Goal: Task Accomplishment & Management: Use online tool/utility

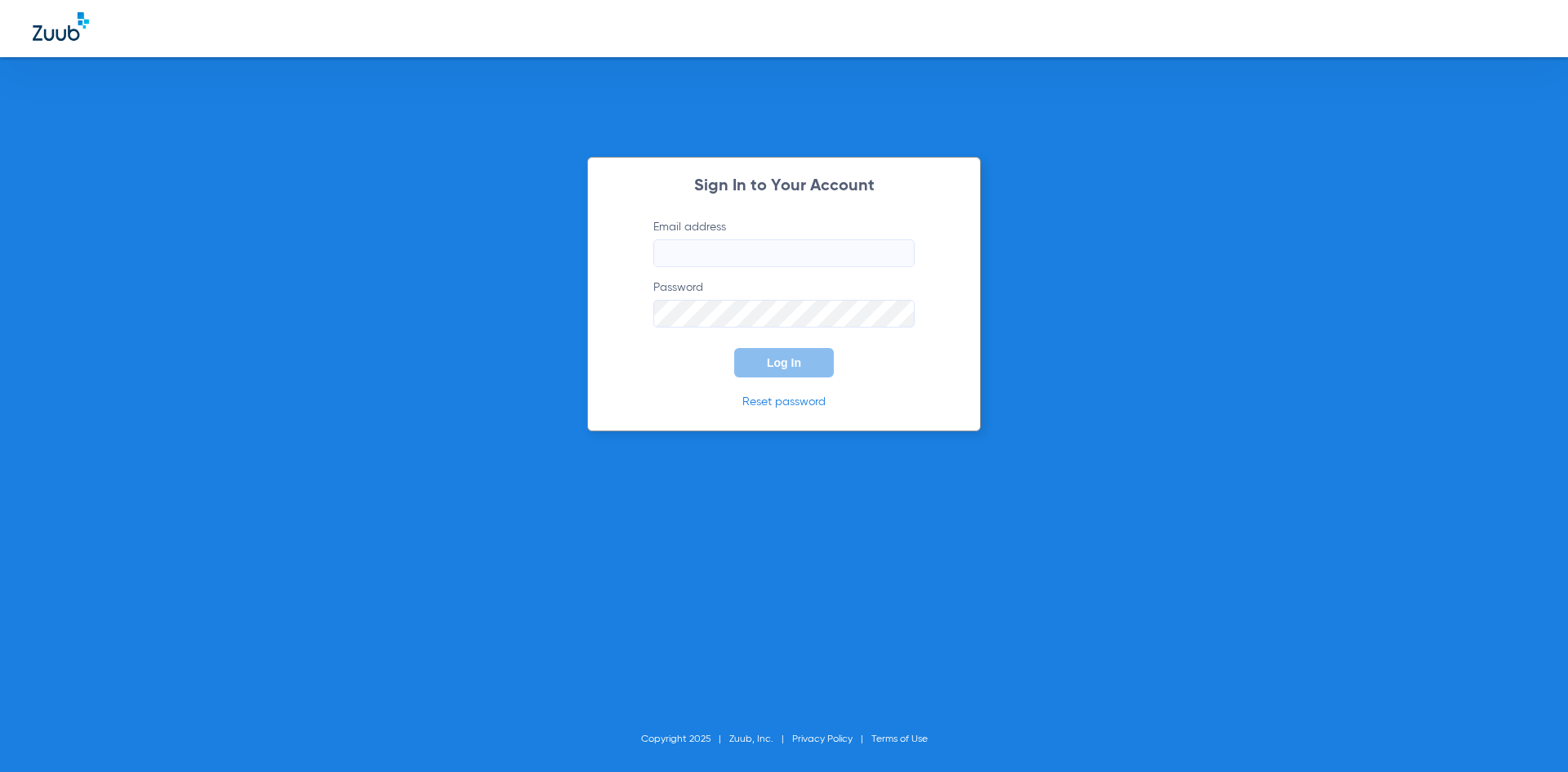
type input "[EMAIL_ADDRESS][DOMAIN_NAME]"
click at [777, 365] on span "Log In" at bounding box center [784, 363] width 34 height 13
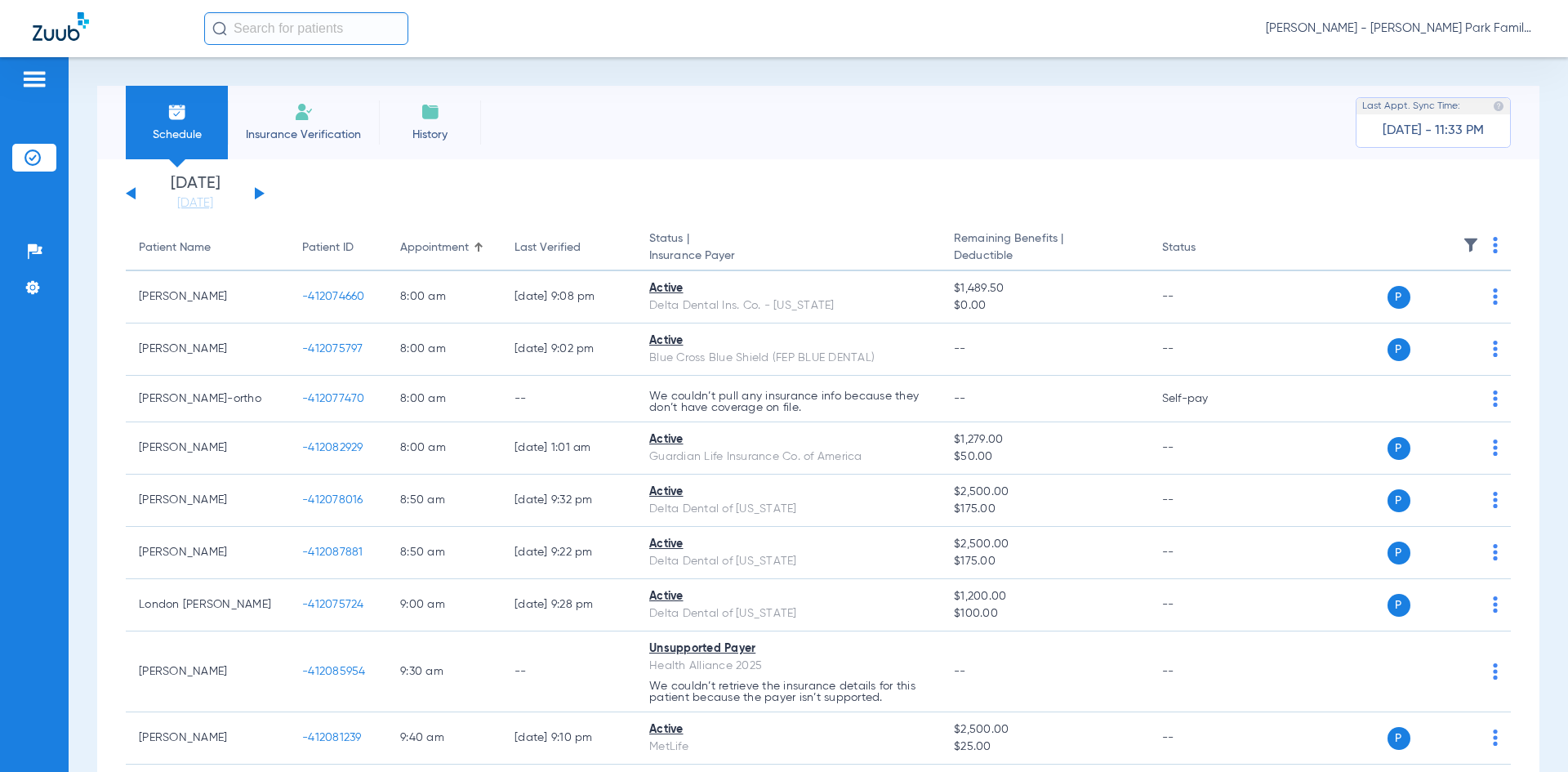
click at [1462, 250] on img at bounding box center [1470, 245] width 16 height 16
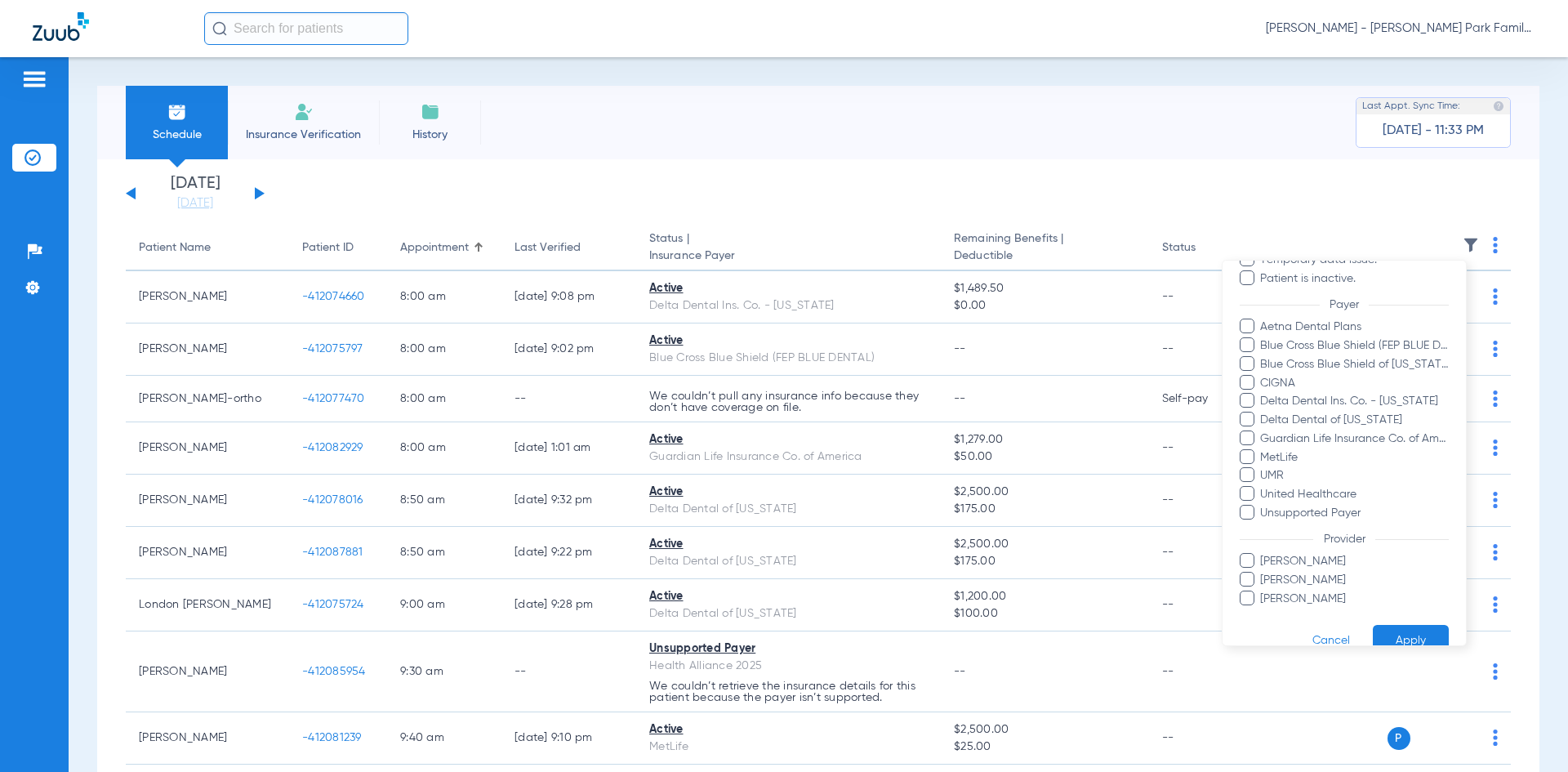
scroll to position [191, 0]
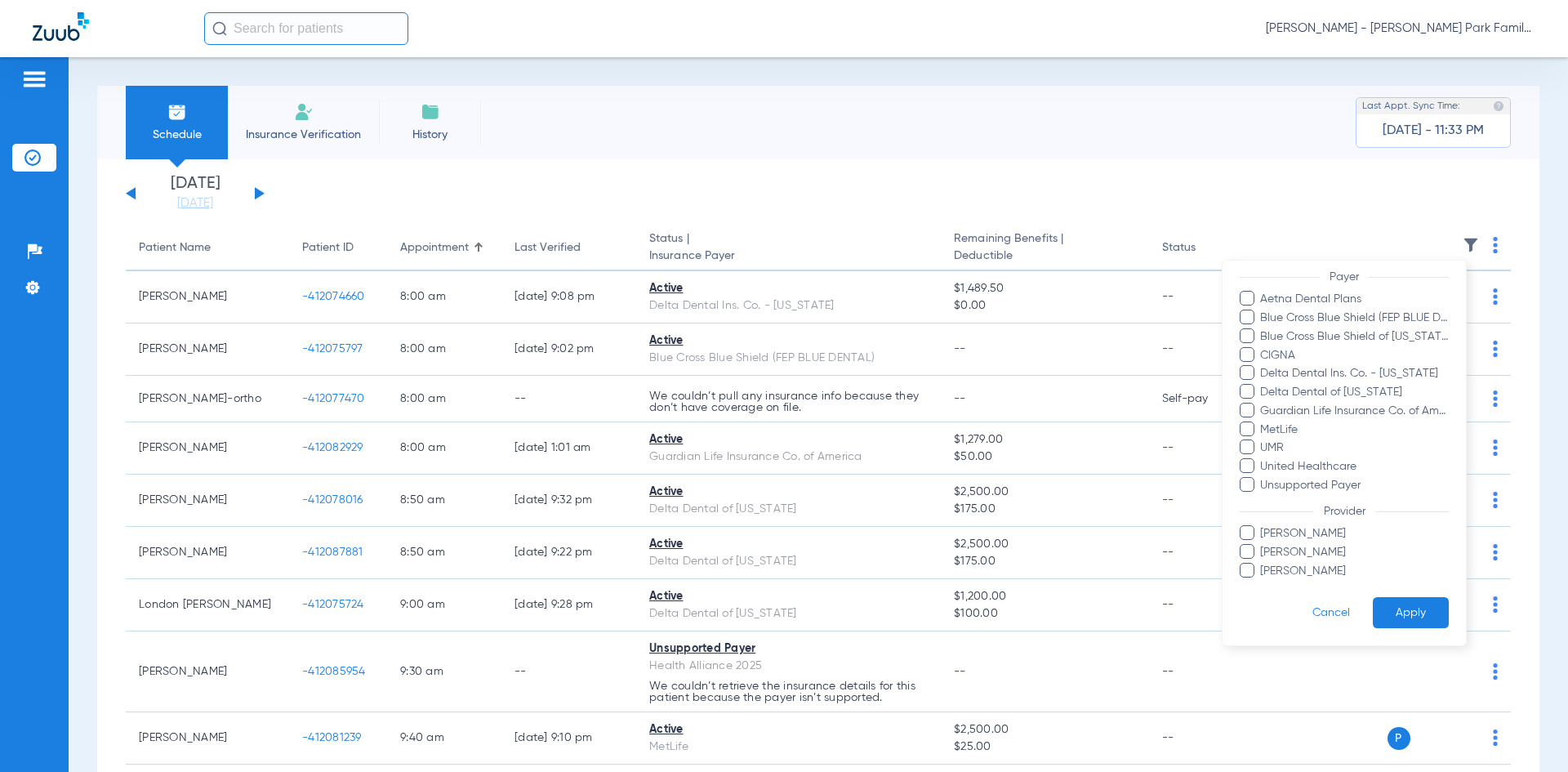
click at [1250, 537] on span at bounding box center [1246, 532] width 14 height 14
click at [1262, 544] on input "[PERSON_NAME]" at bounding box center [1262, 544] width 0 height 0
click at [1379, 607] on button "Apply" at bounding box center [1411, 612] width 76 height 31
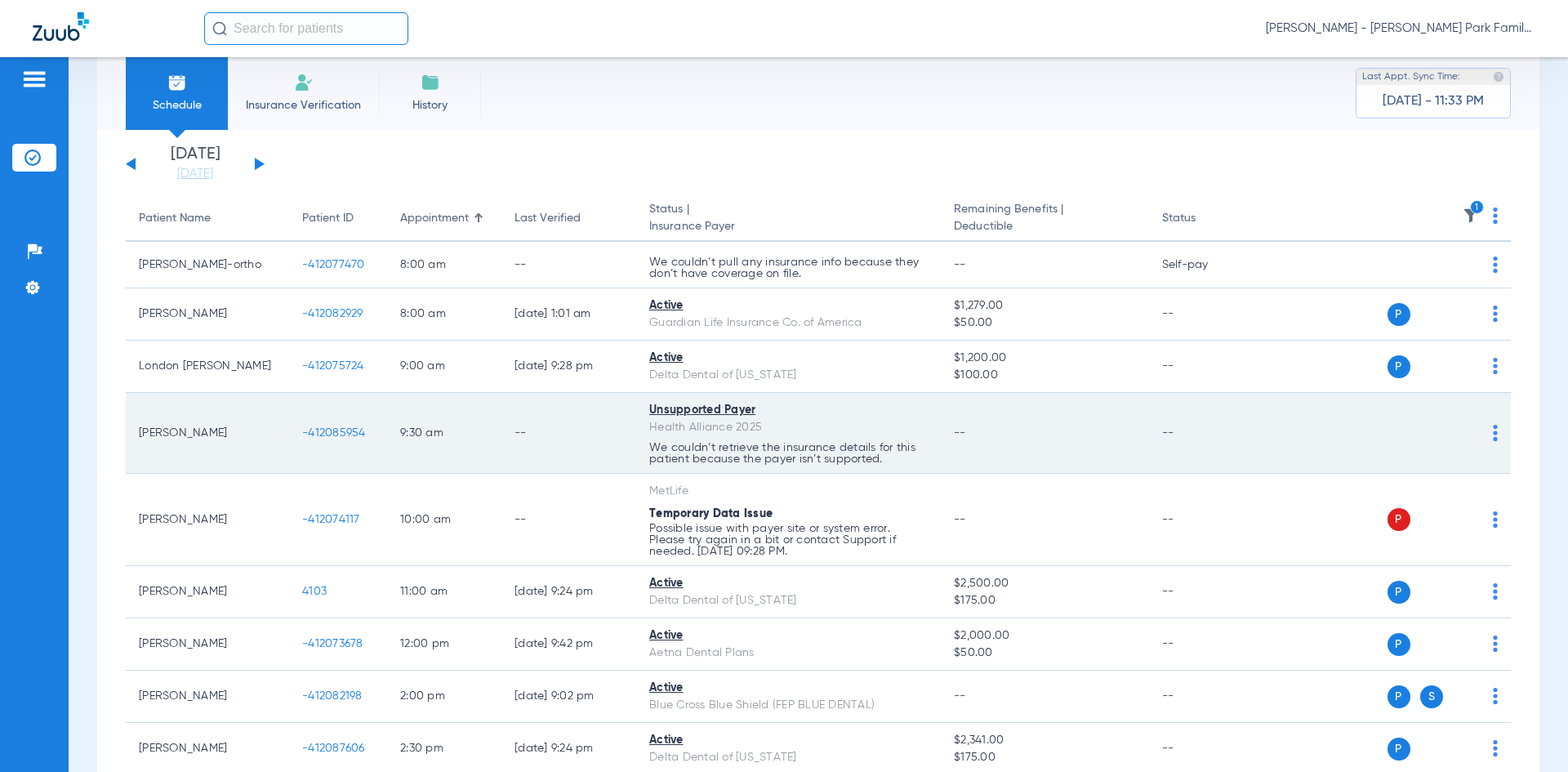
scroll to position [82, 0]
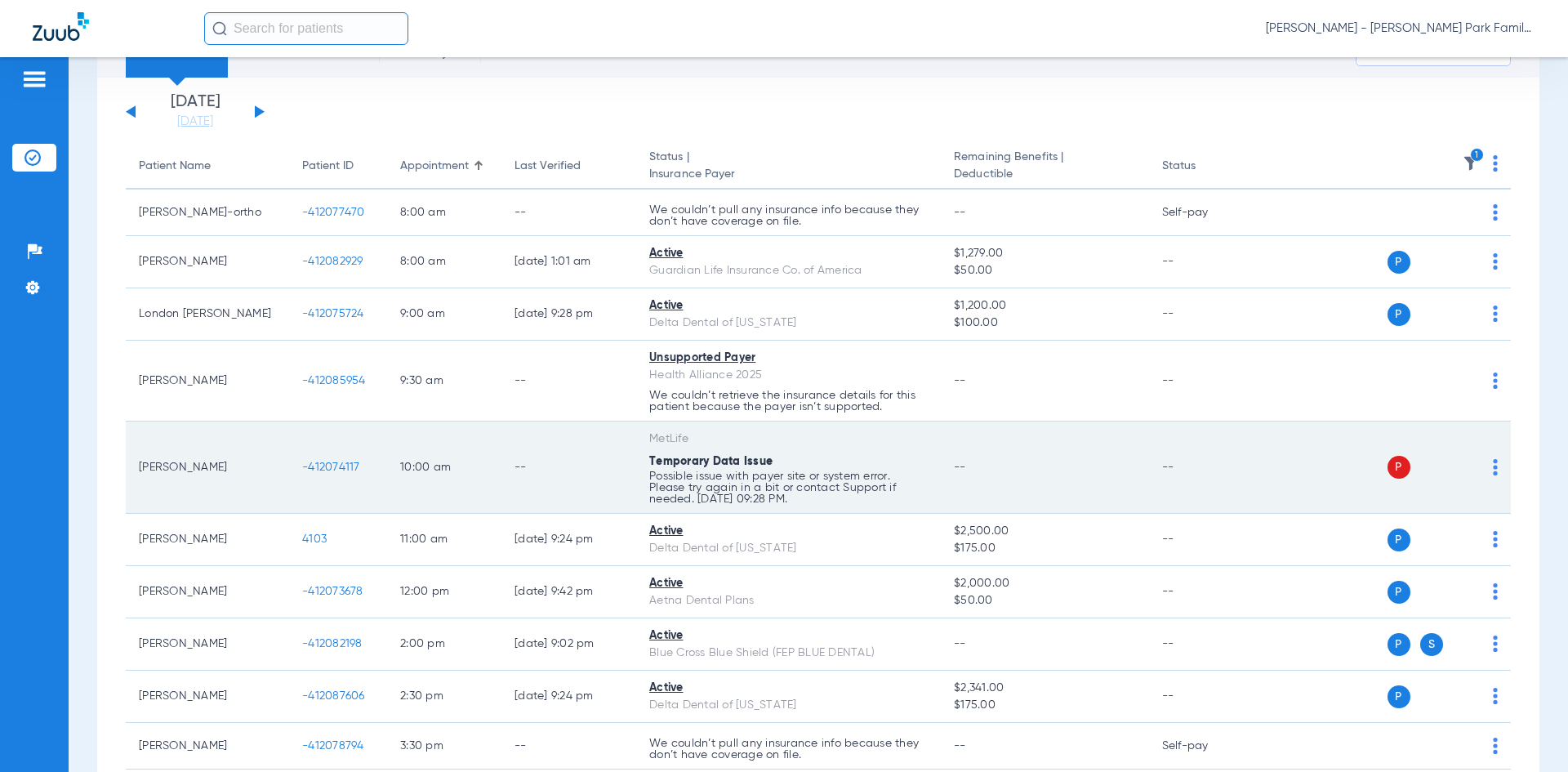
click at [1479, 478] on div "P S" at bounding box center [1379, 467] width 239 height 23
click at [1493, 471] on img at bounding box center [1495, 466] width 5 height 16
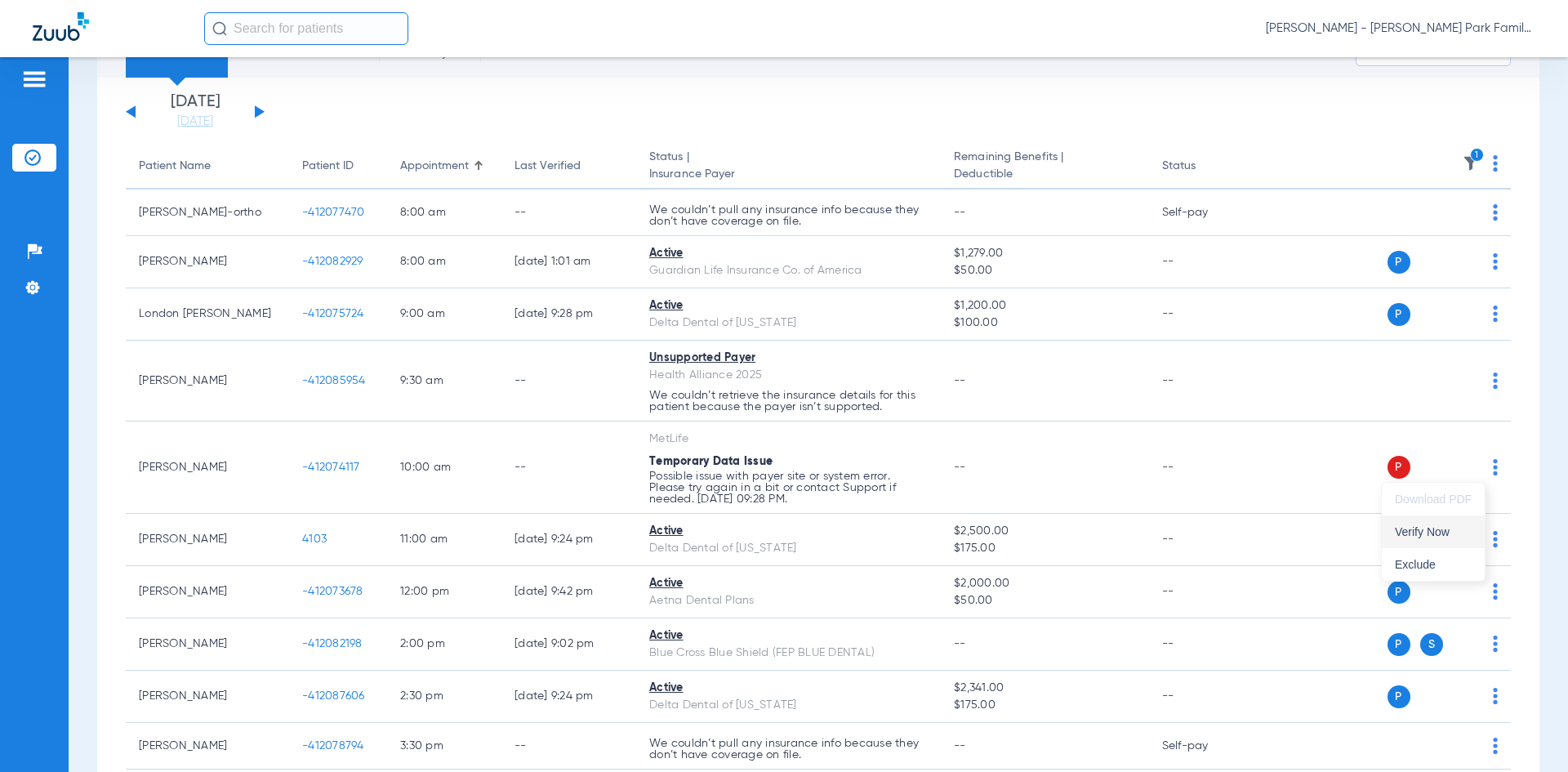
click at [1439, 525] on button "Verify Now" at bounding box center [1433, 531] width 103 height 32
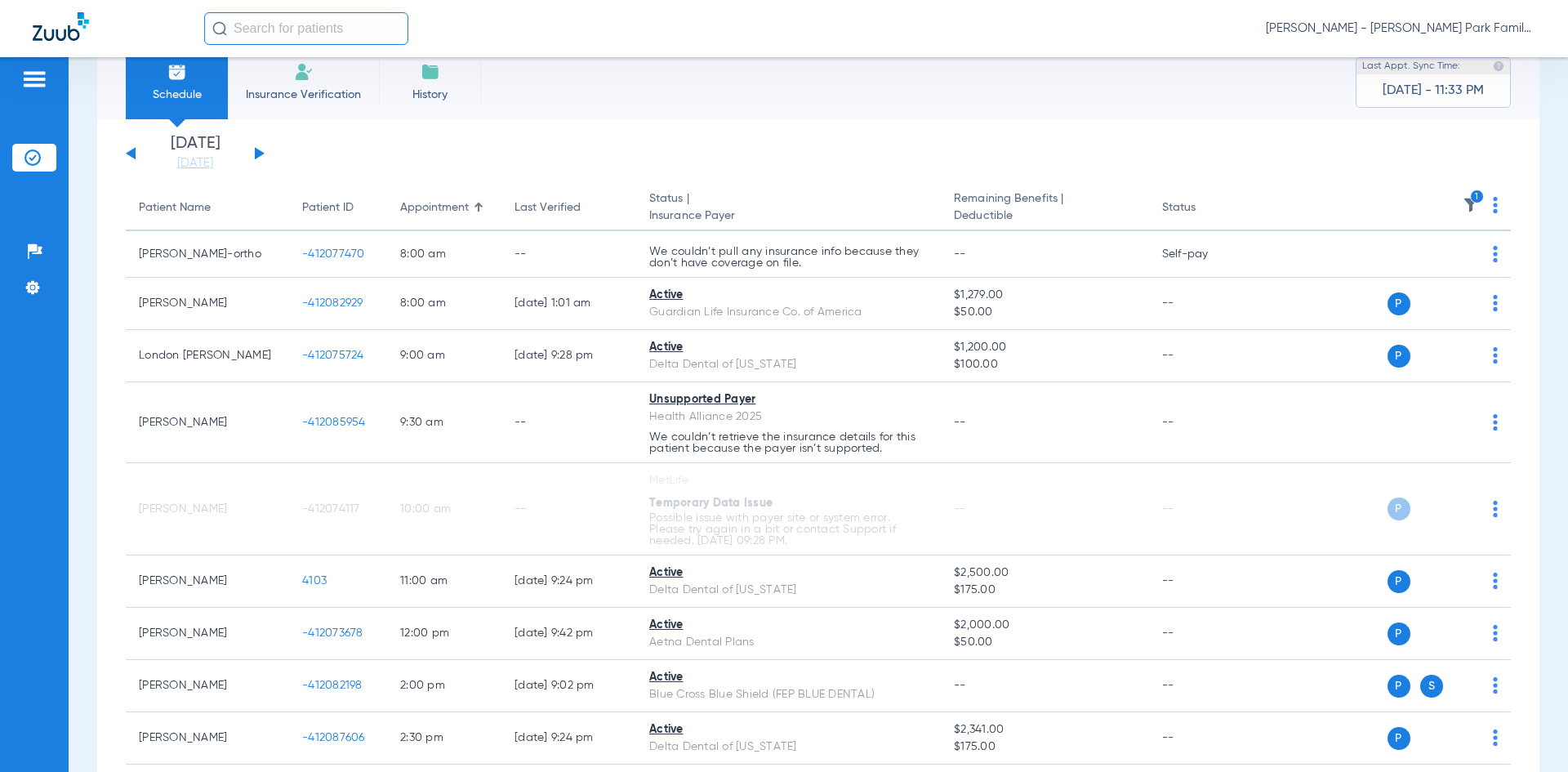
scroll to position [0, 0]
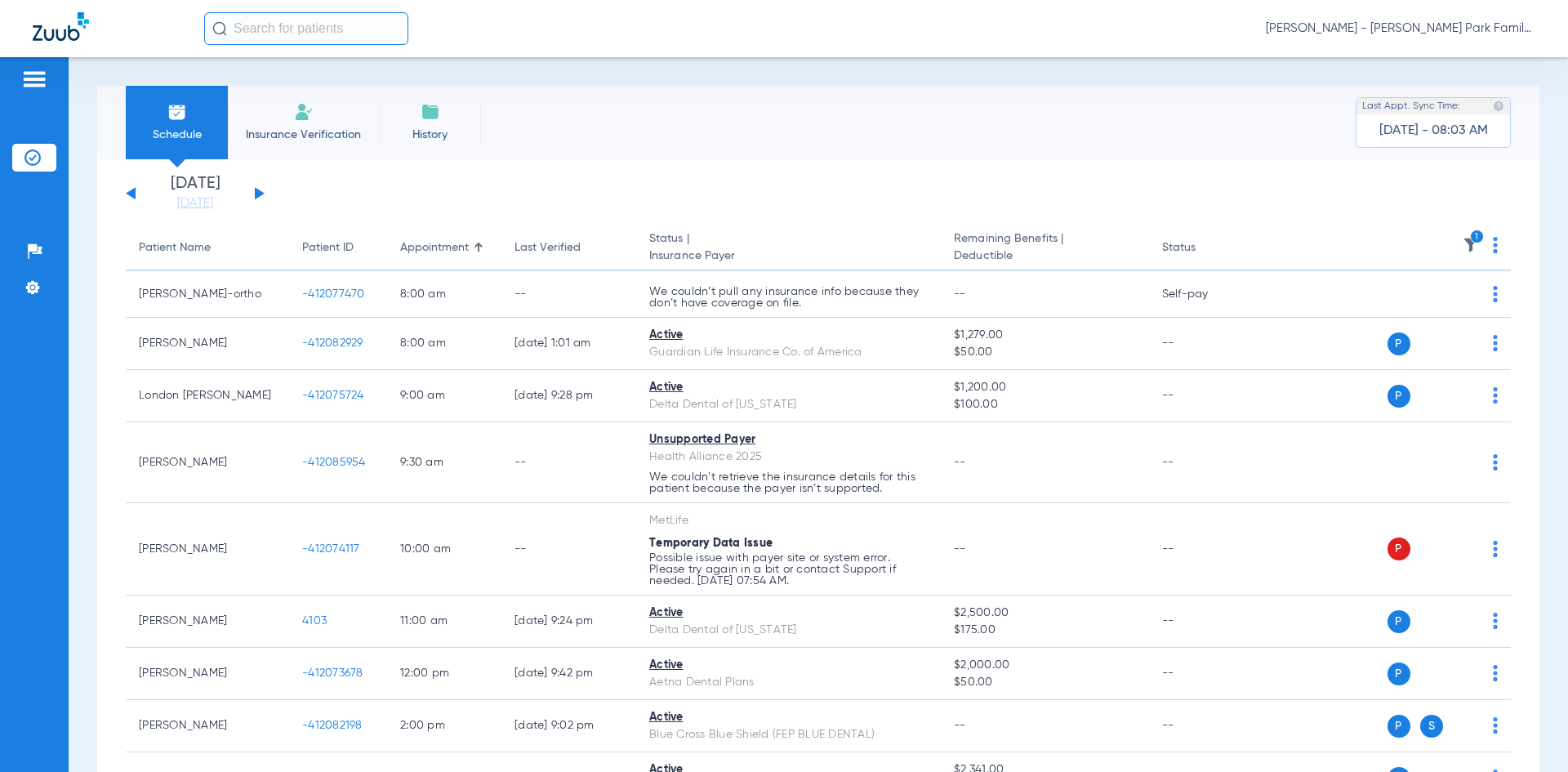
click at [260, 193] on button at bounding box center [260, 192] width 10 height 12
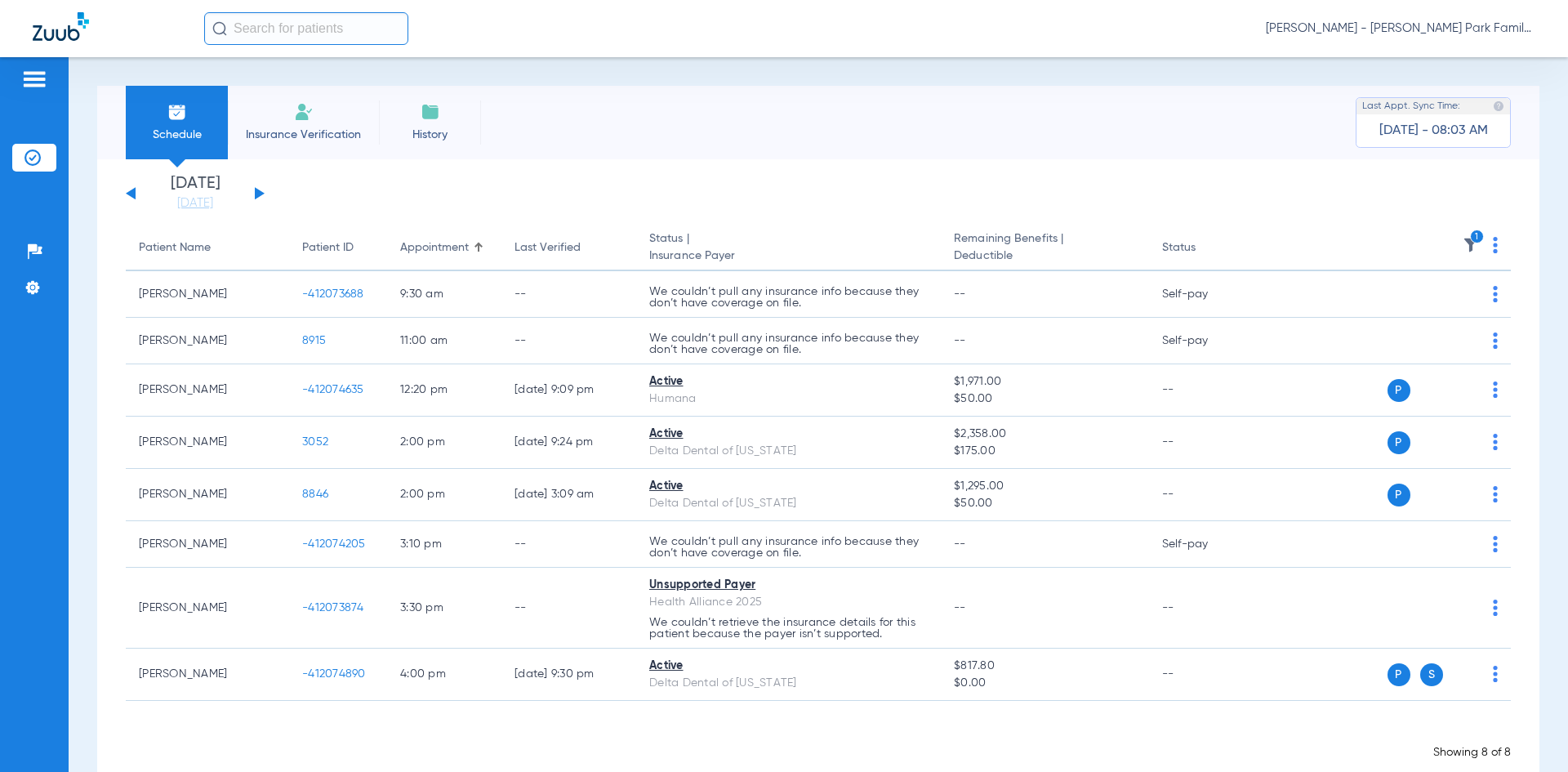
click at [1470, 242] on icon "1" at bounding box center [1477, 236] width 14 height 14
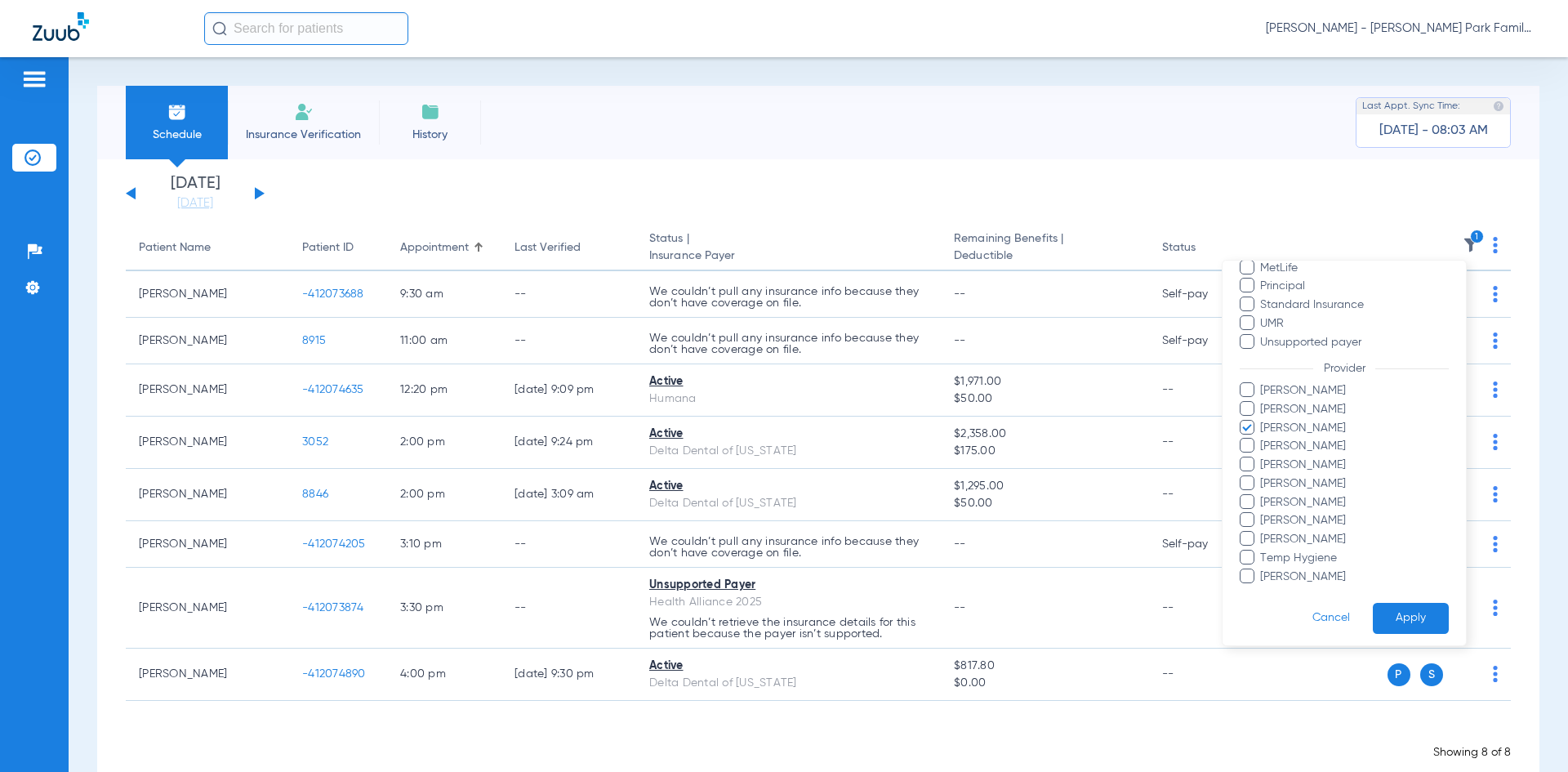
scroll to position [433, 0]
click at [1244, 510] on span at bounding box center [1246, 513] width 14 height 14
click at [1262, 525] on input "[PERSON_NAME]" at bounding box center [1262, 525] width 0 height 0
click at [1379, 617] on button "Apply" at bounding box center [1411, 612] width 76 height 31
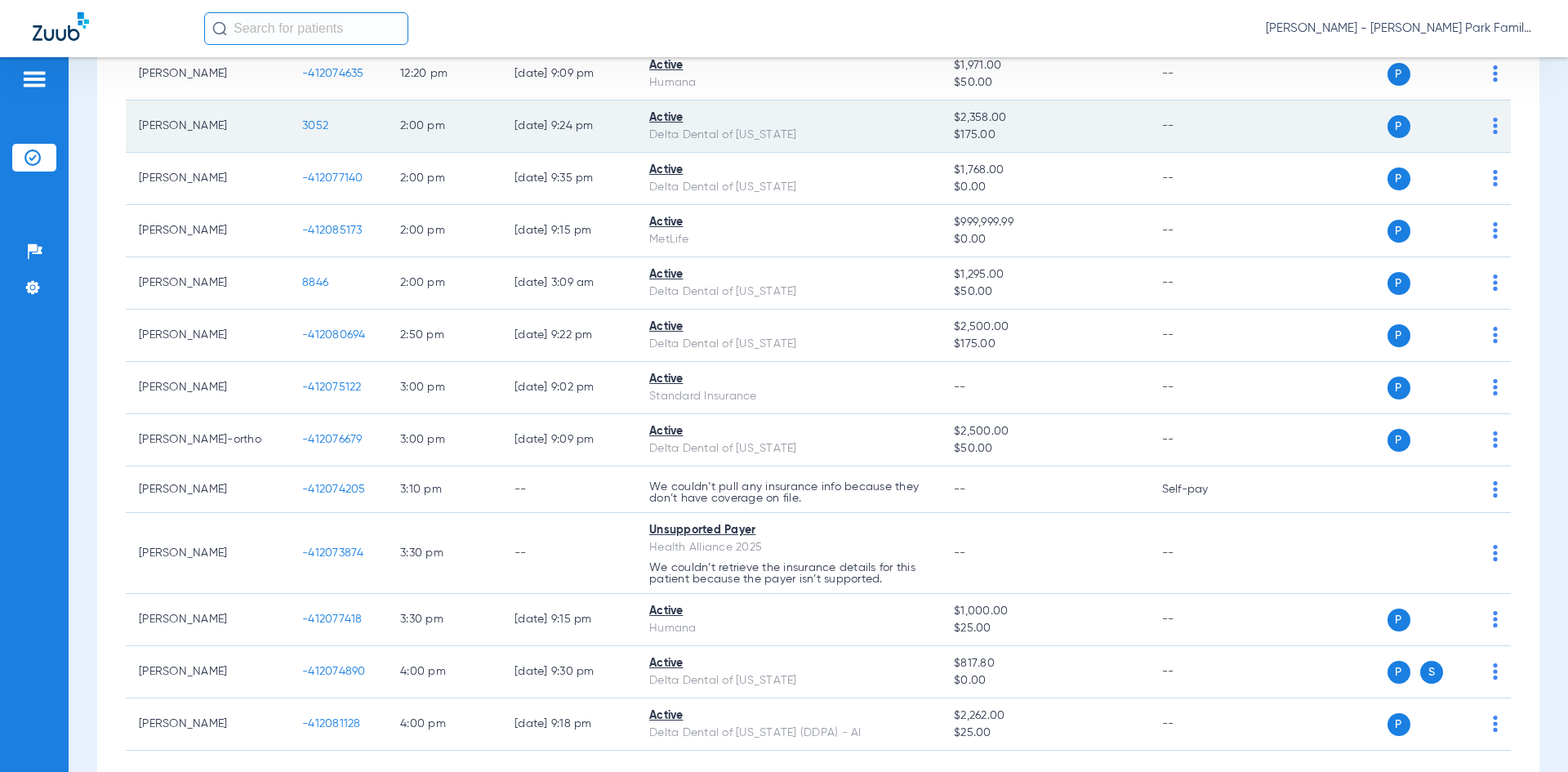
scroll to position [754, 0]
